Goal: Find contact information: Find contact information

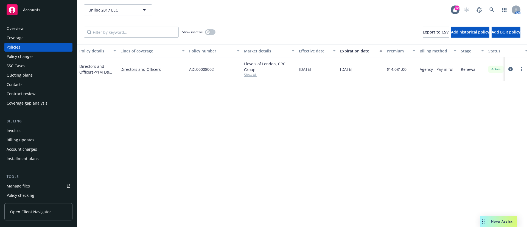
click at [43, 28] on div "Overview" at bounding box center [39, 28] width 64 height 9
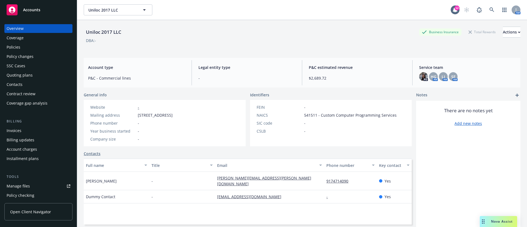
click at [32, 82] on div "Contacts" at bounding box center [39, 84] width 64 height 9
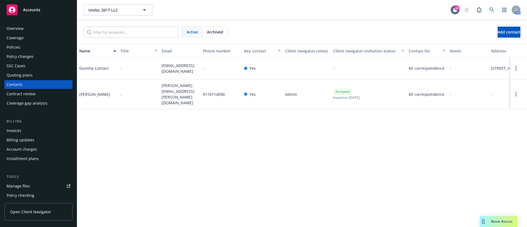
click at [166, 96] on span "[PERSON_NAME][EMAIL_ADDRESS][PERSON_NAME][DOMAIN_NAME]" at bounding box center [180, 94] width 37 height 23
copy span "[PERSON_NAME][EMAIL_ADDRESS][PERSON_NAME][DOMAIN_NAME]"
